Goal: Information Seeking & Learning: Find specific fact

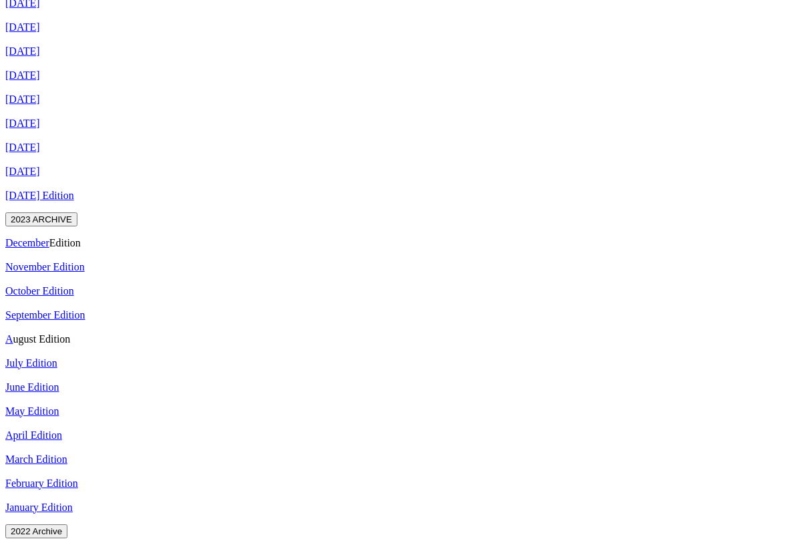
scroll to position [1250, 0]
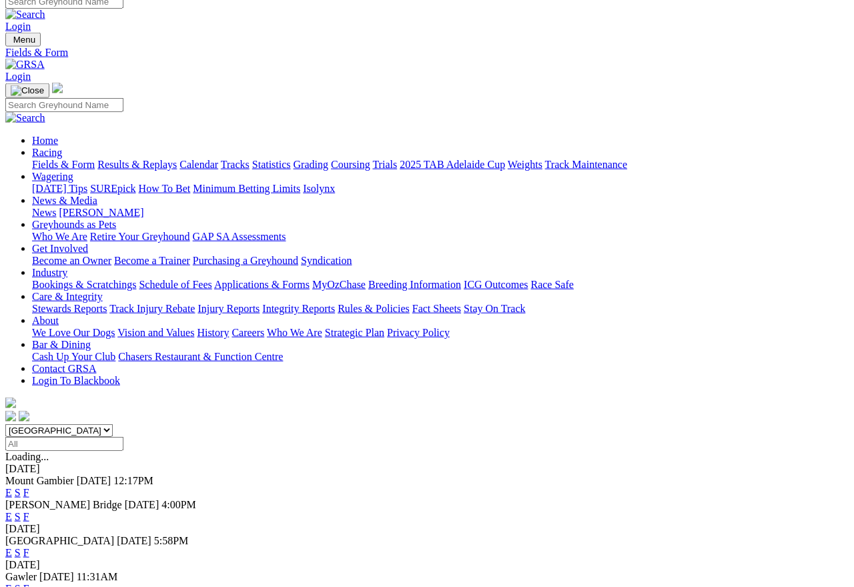
scroll to position [11, 0]
click at [29, 511] on link "F" at bounding box center [26, 516] width 6 height 11
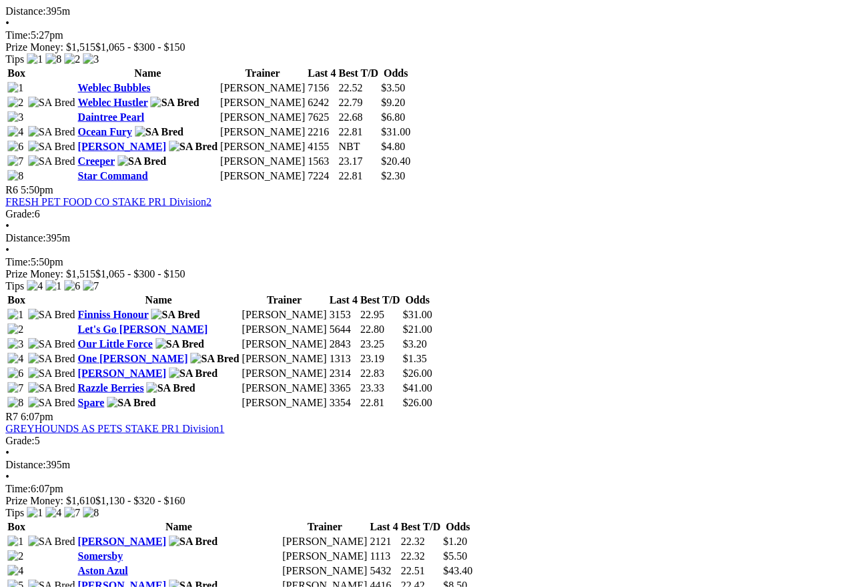
scroll to position [1705, 7]
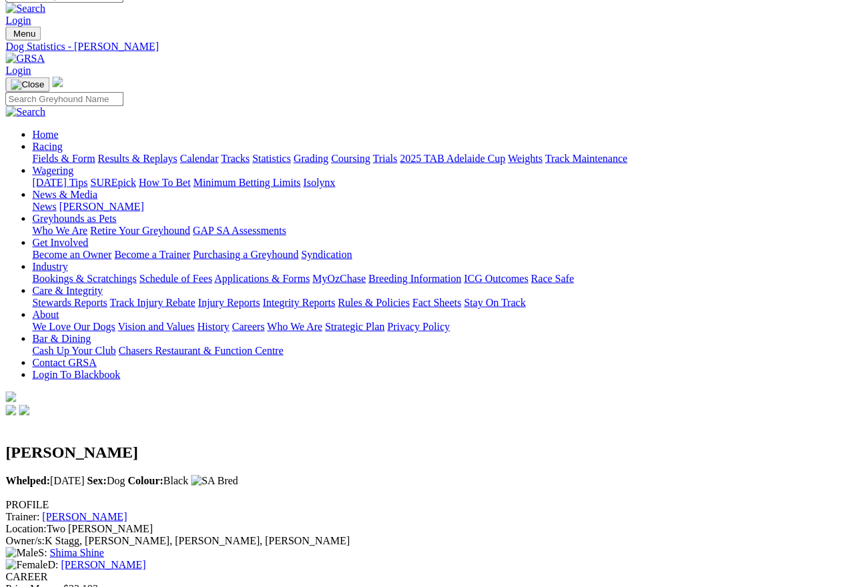
scroll to position [17, 50]
